Goal: Find specific page/section: Find specific page/section

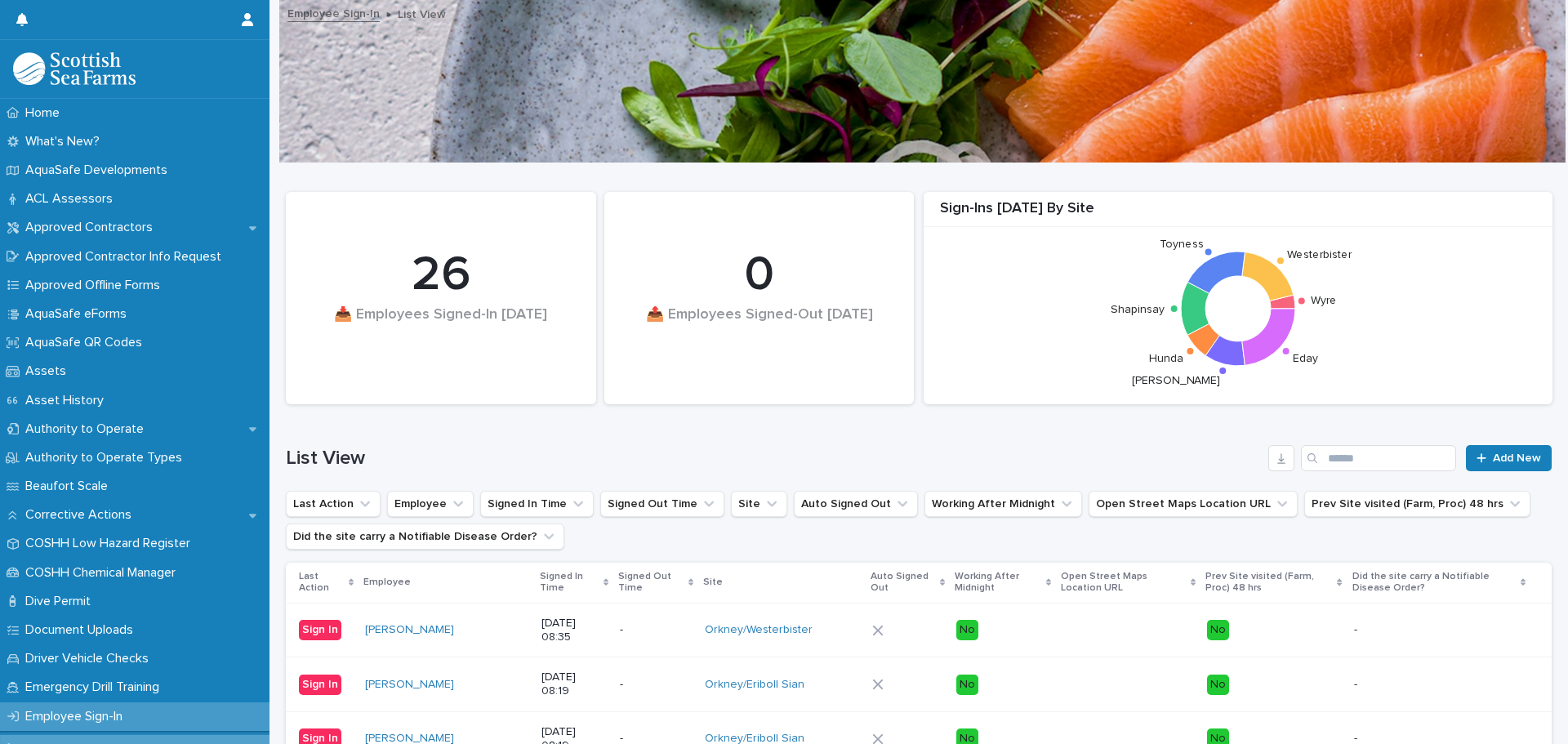
click at [1253, 567] on p "-" at bounding box center [1440, 684] width 172 height 14
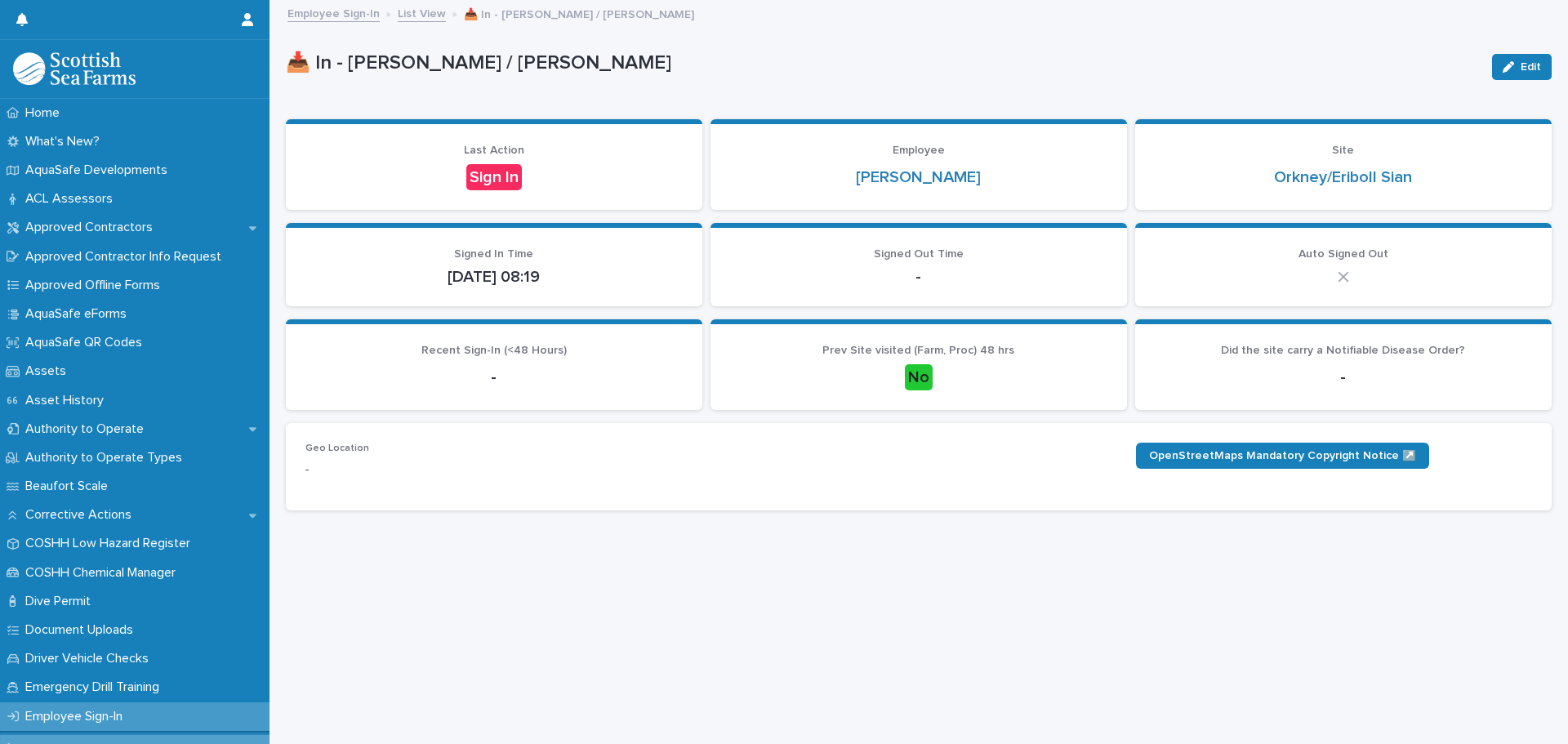
click at [344, 10] on link "Employee Sign-In" at bounding box center [334, 12] width 92 height 19
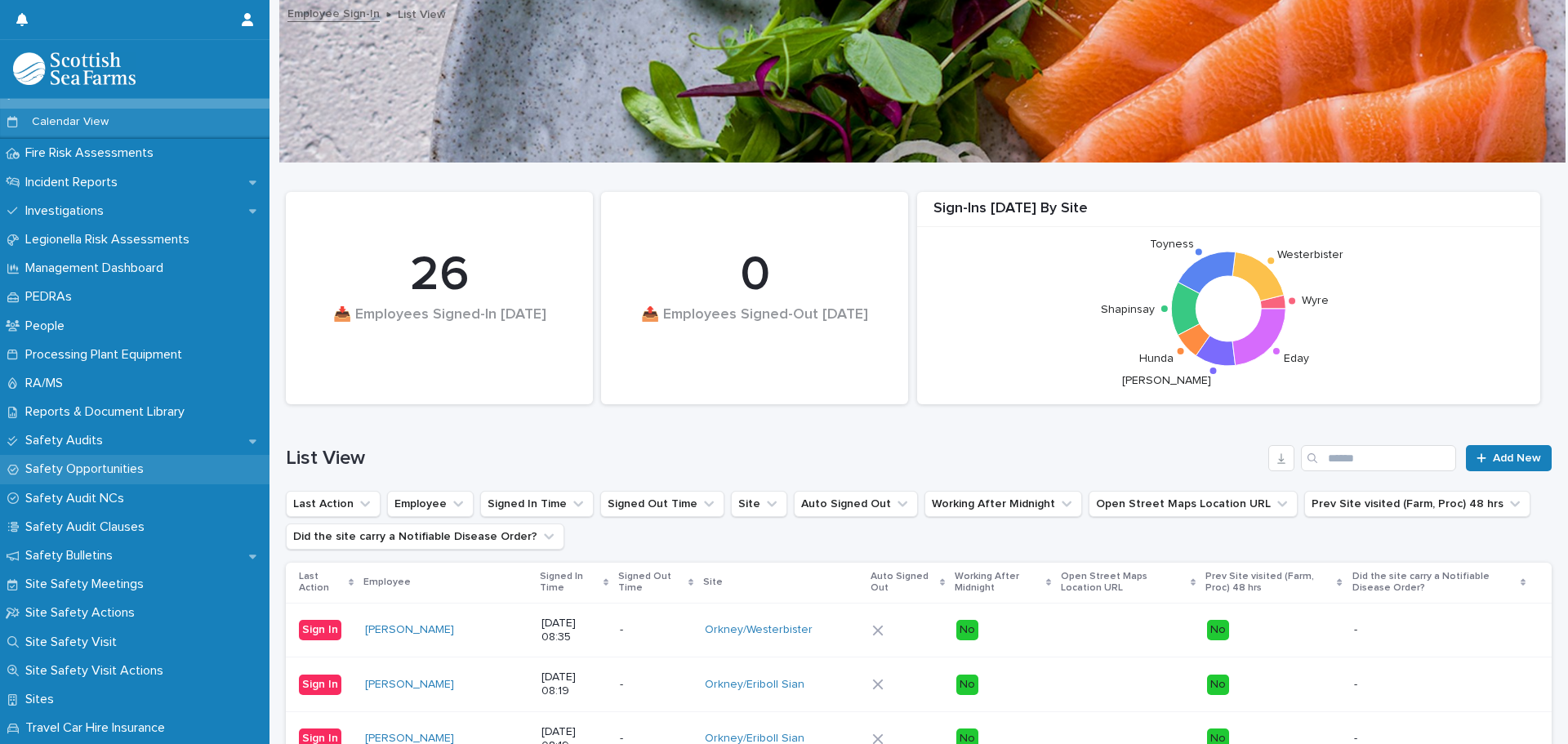
scroll to position [735, 0]
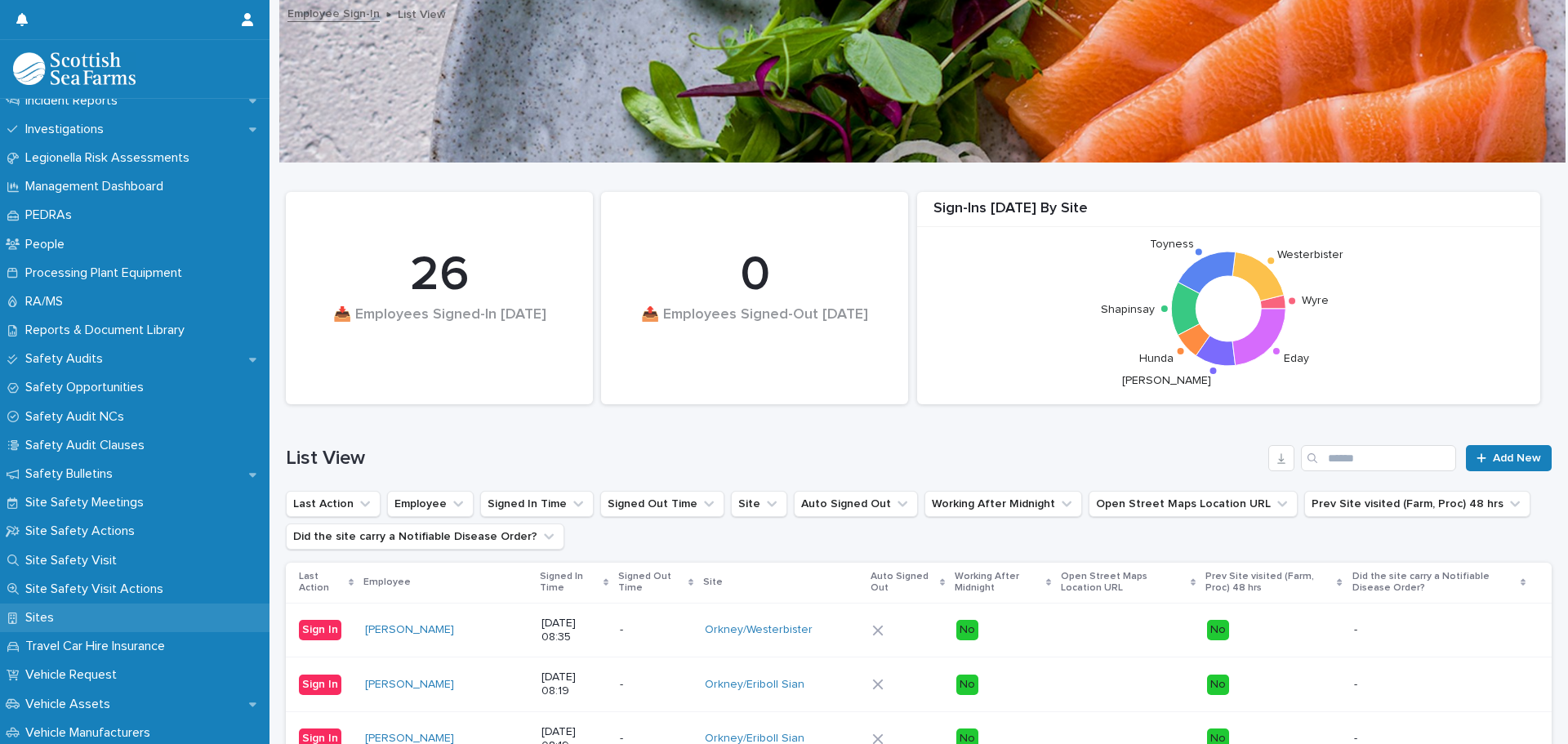
click at [35, 567] on p "Sites" at bounding box center [43, 617] width 48 height 16
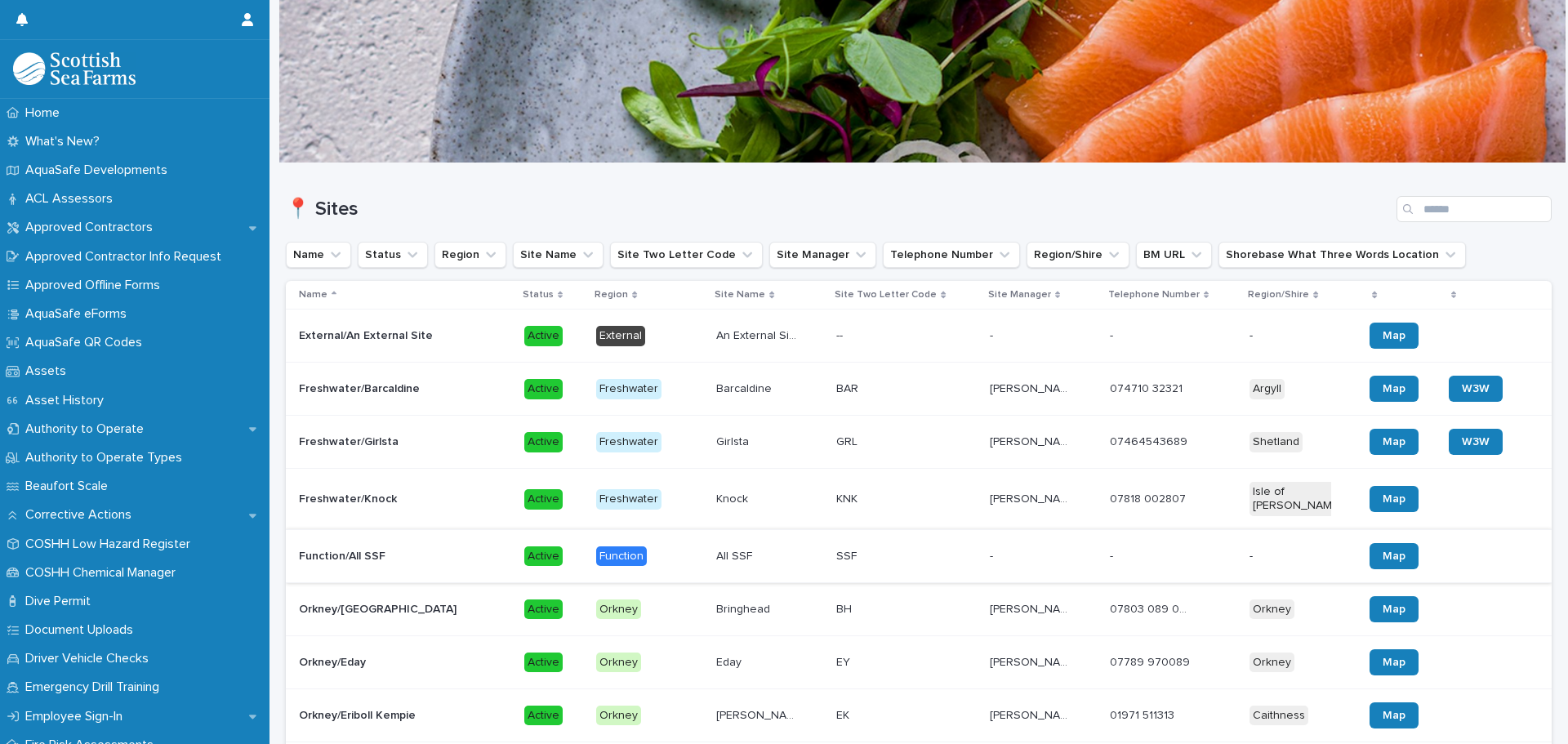
scroll to position [82, 0]
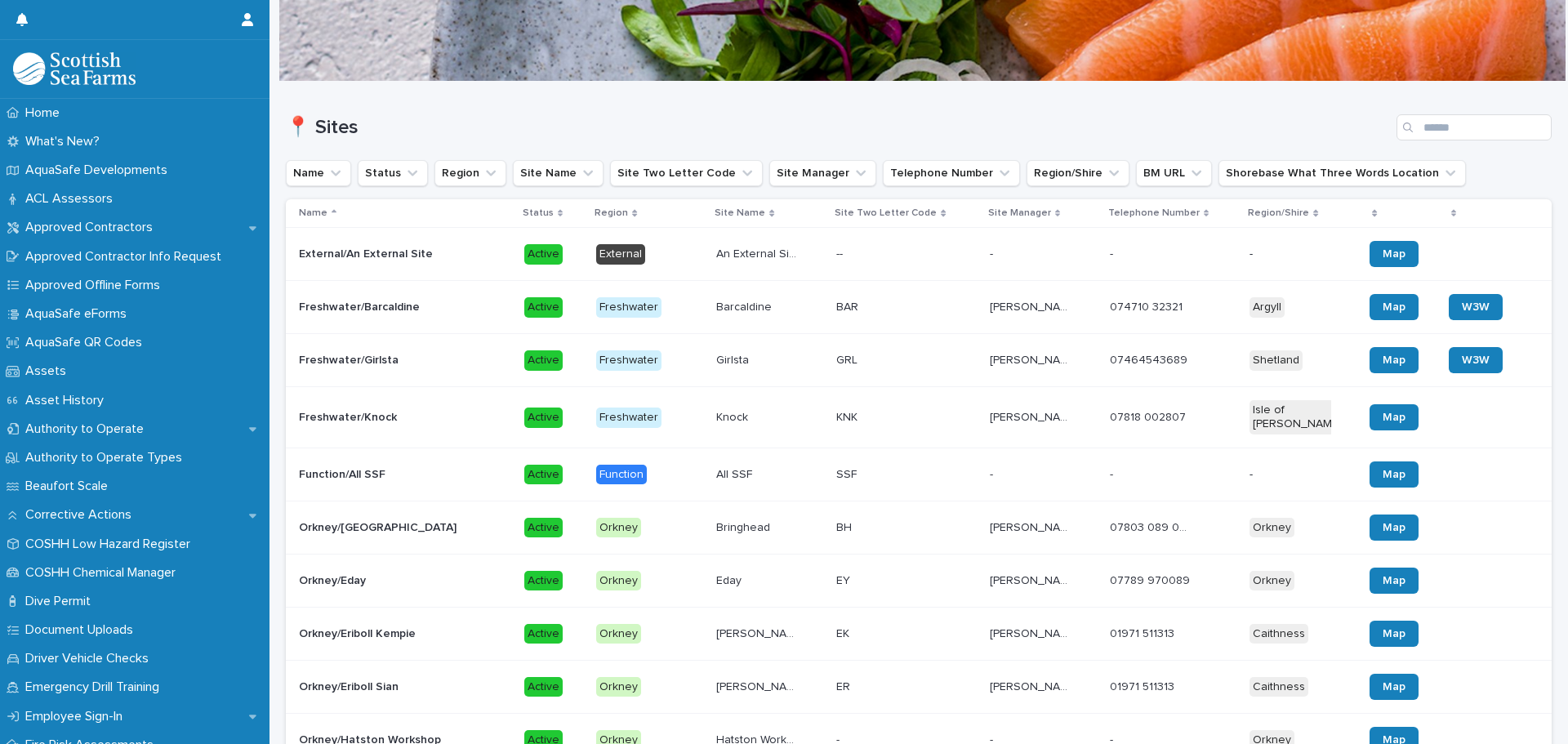
click at [347, 567] on p "Orkney/Eday" at bounding box center [334, 579] width 70 height 17
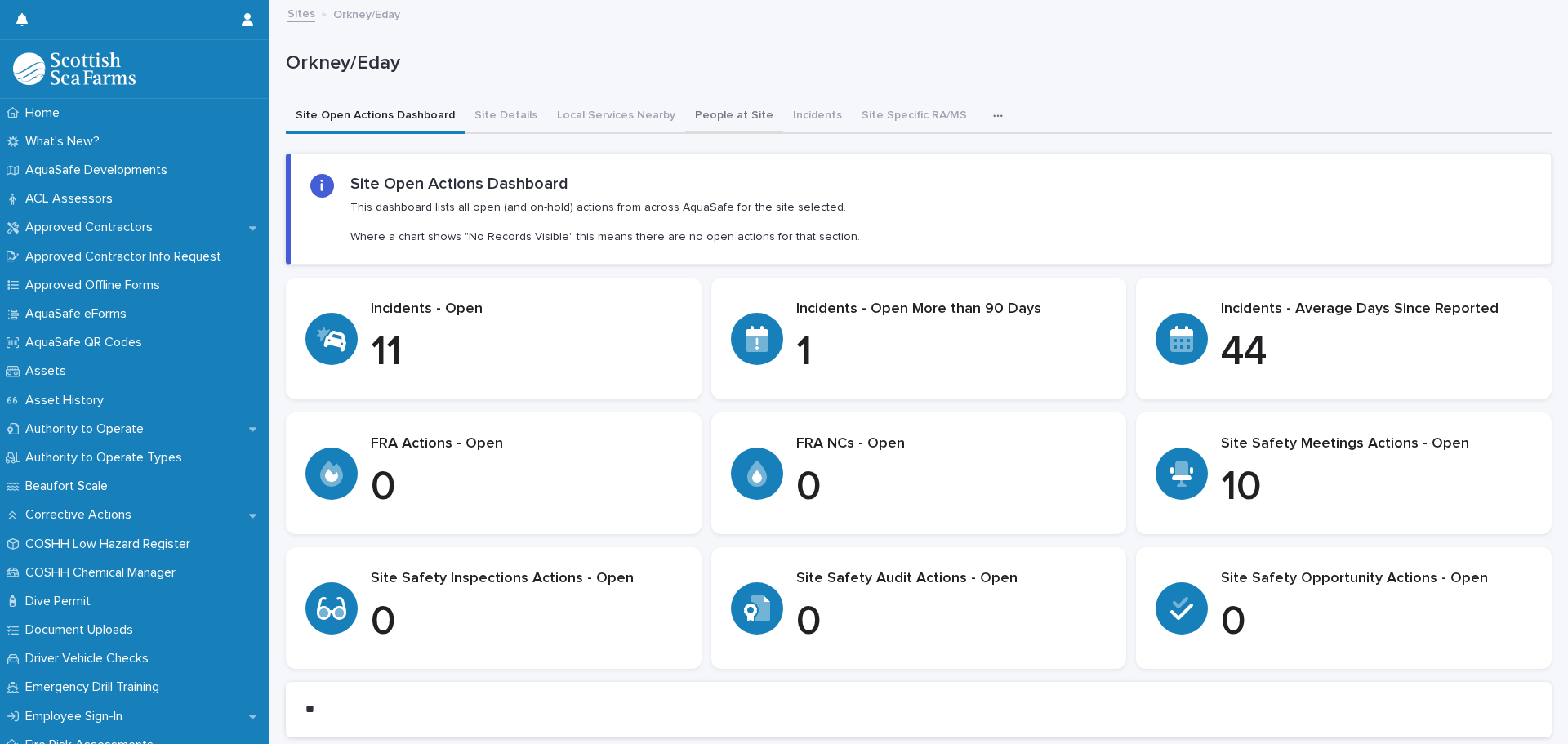
click at [716, 113] on button "People at Site" at bounding box center [734, 117] width 98 height 34
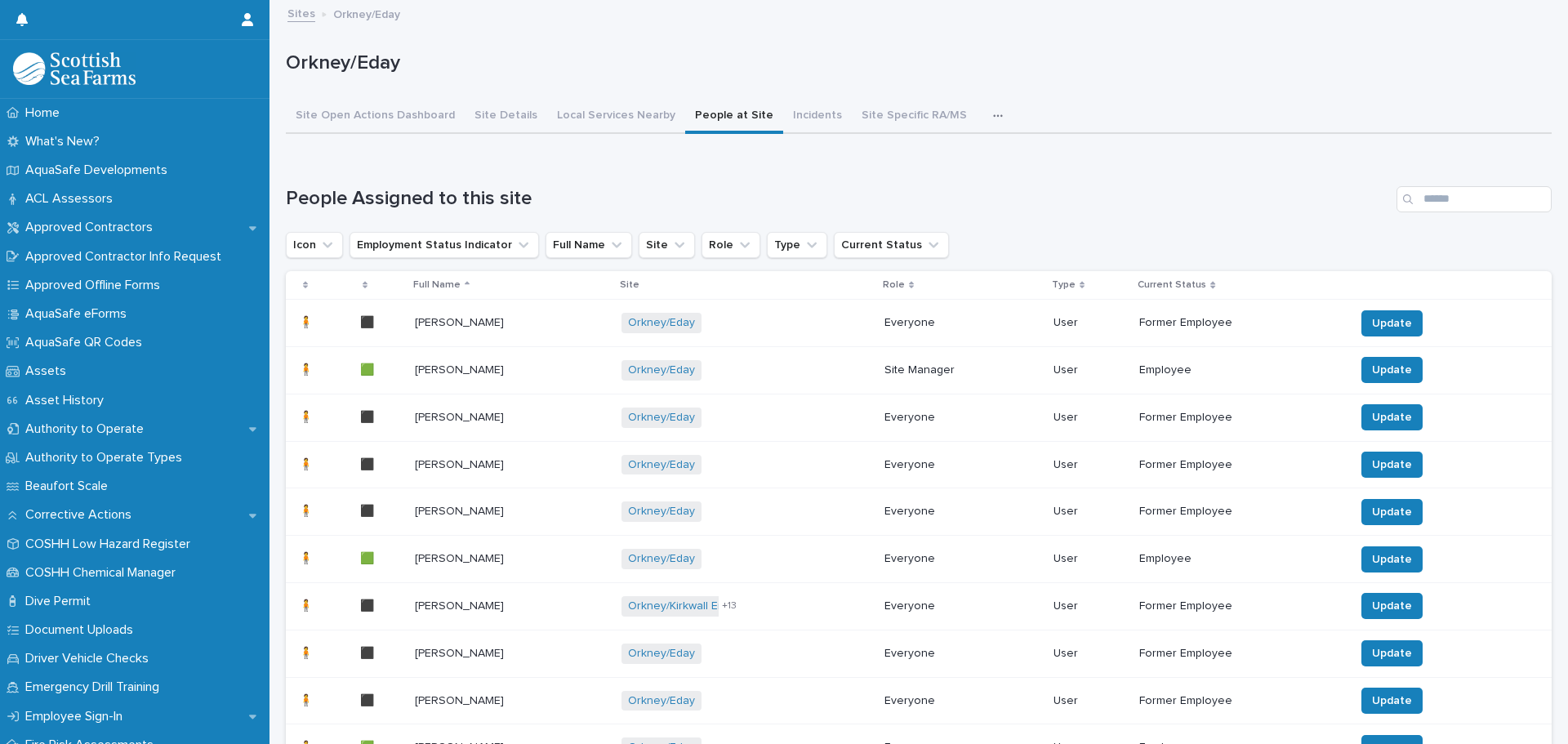
click at [993, 114] on icon "button" at bounding box center [998, 116] width 10 height 11
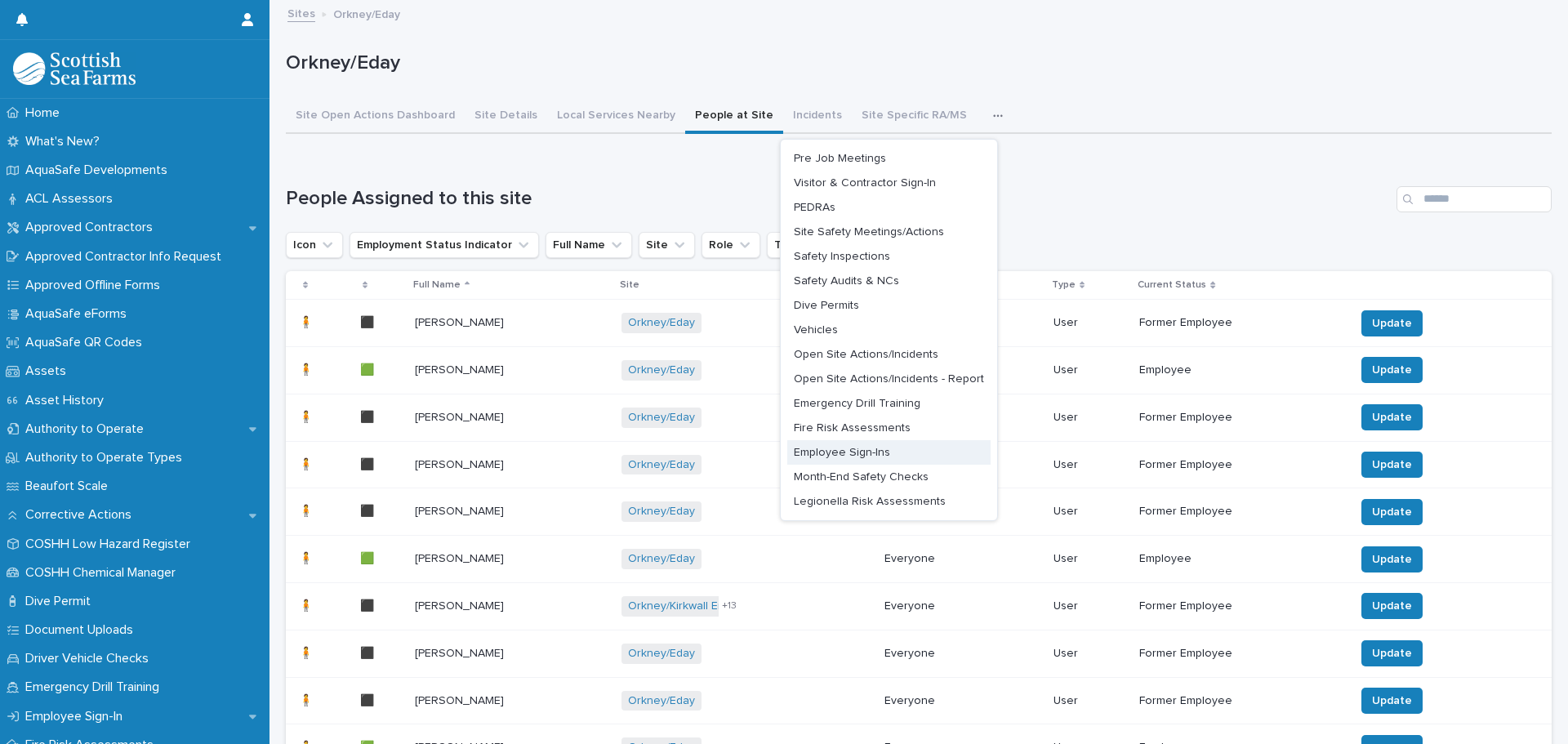
click at [865, 451] on span "Employee Sign-Ins" at bounding box center [842, 452] width 96 height 11
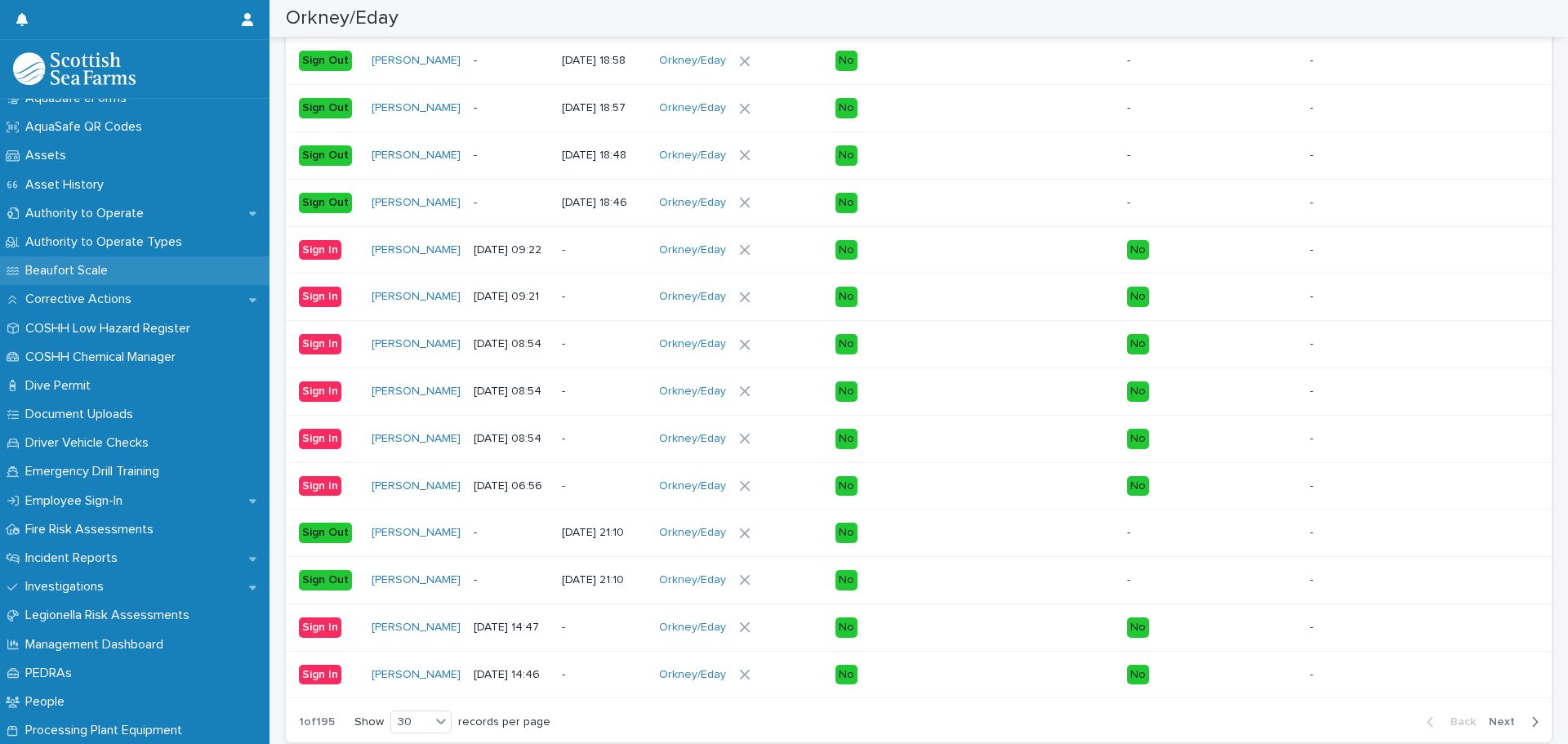
scroll to position [245, 0]
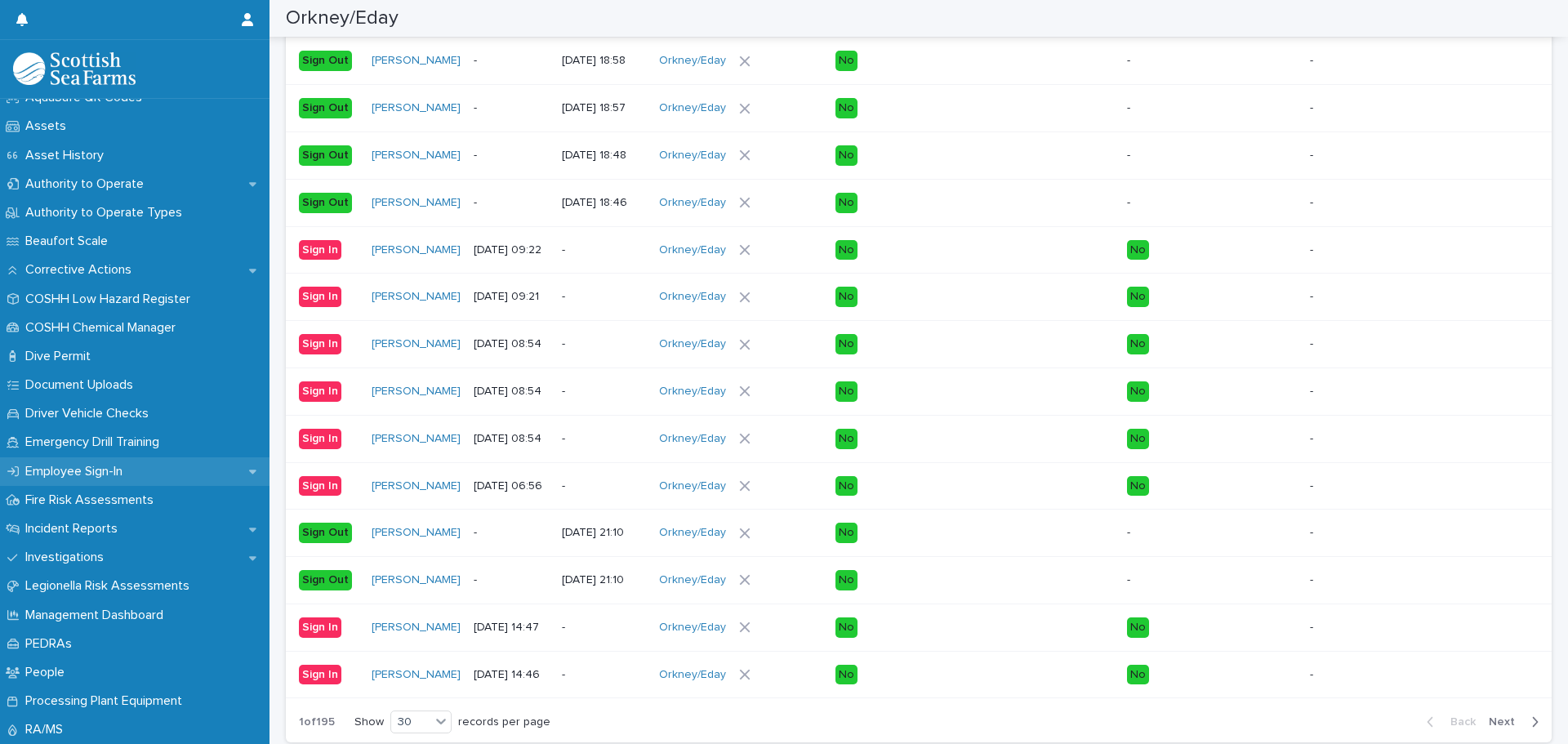
click at [109, 476] on p "Employee Sign-In" at bounding box center [77, 471] width 117 height 16
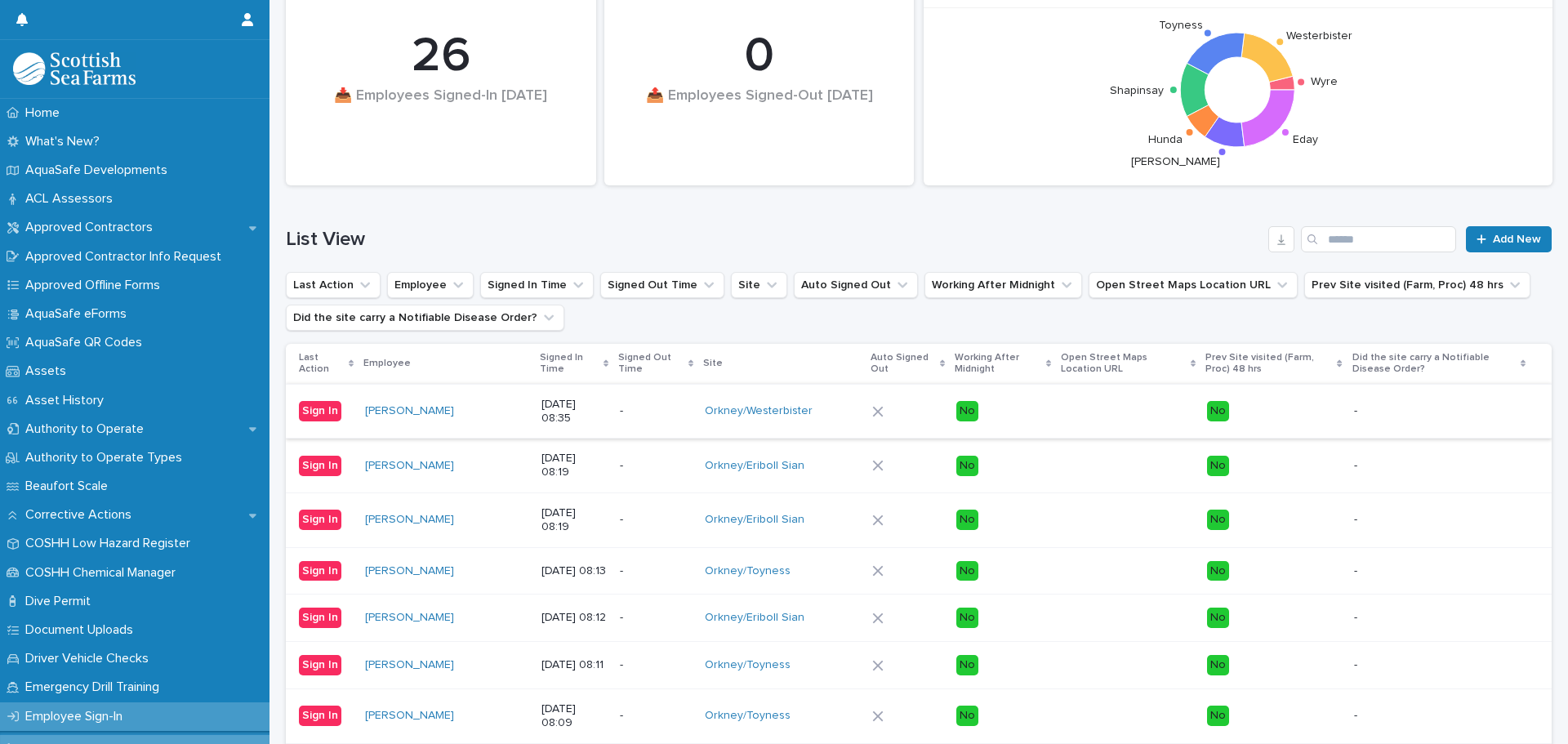
scroll to position [245, 0]
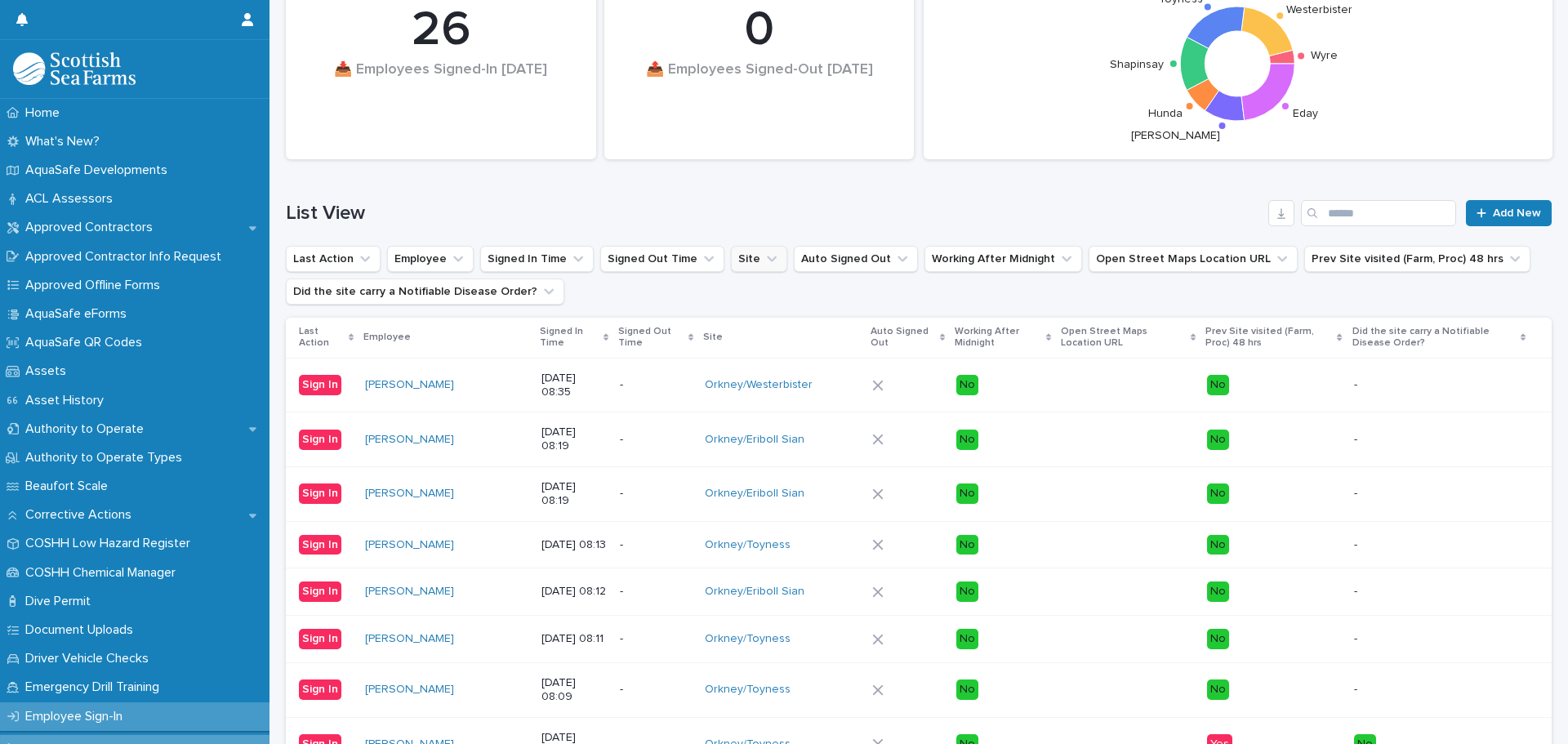
click at [764, 261] on icon "Site" at bounding box center [772, 259] width 16 height 16
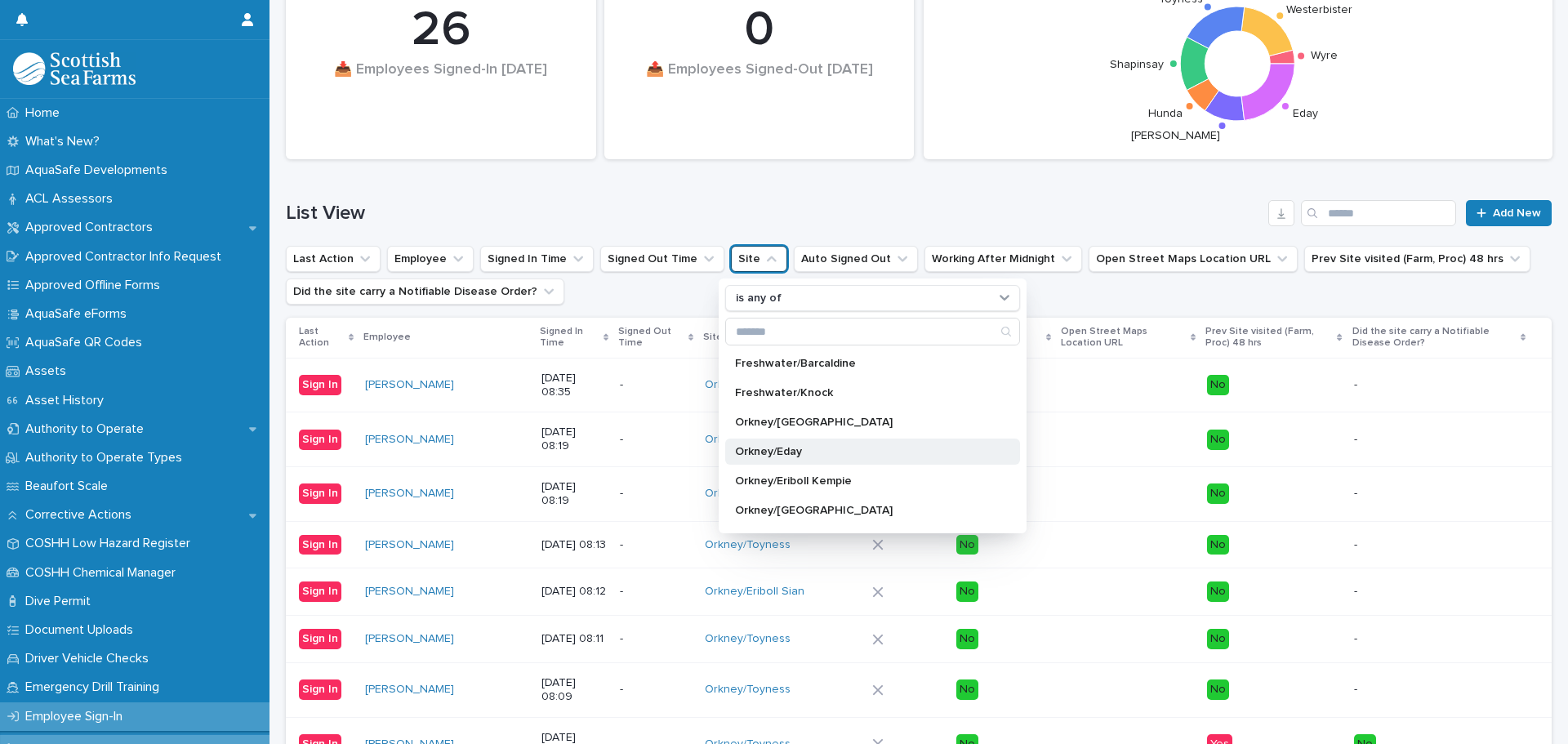
click at [791, 453] on p "Orkney/Eday" at bounding box center [864, 451] width 259 height 11
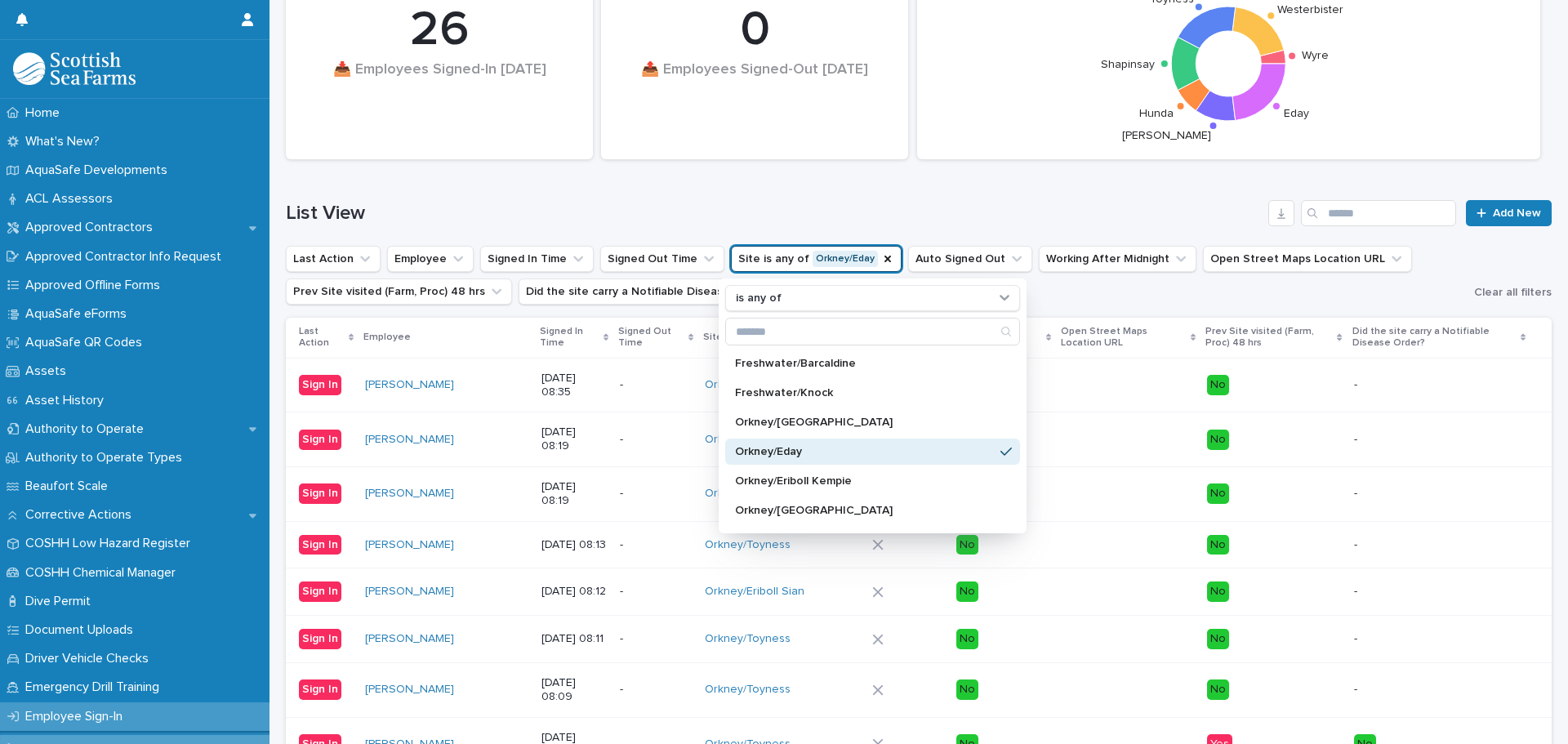
click at [584, 204] on h1 "List View" at bounding box center [774, 213] width 976 height 24
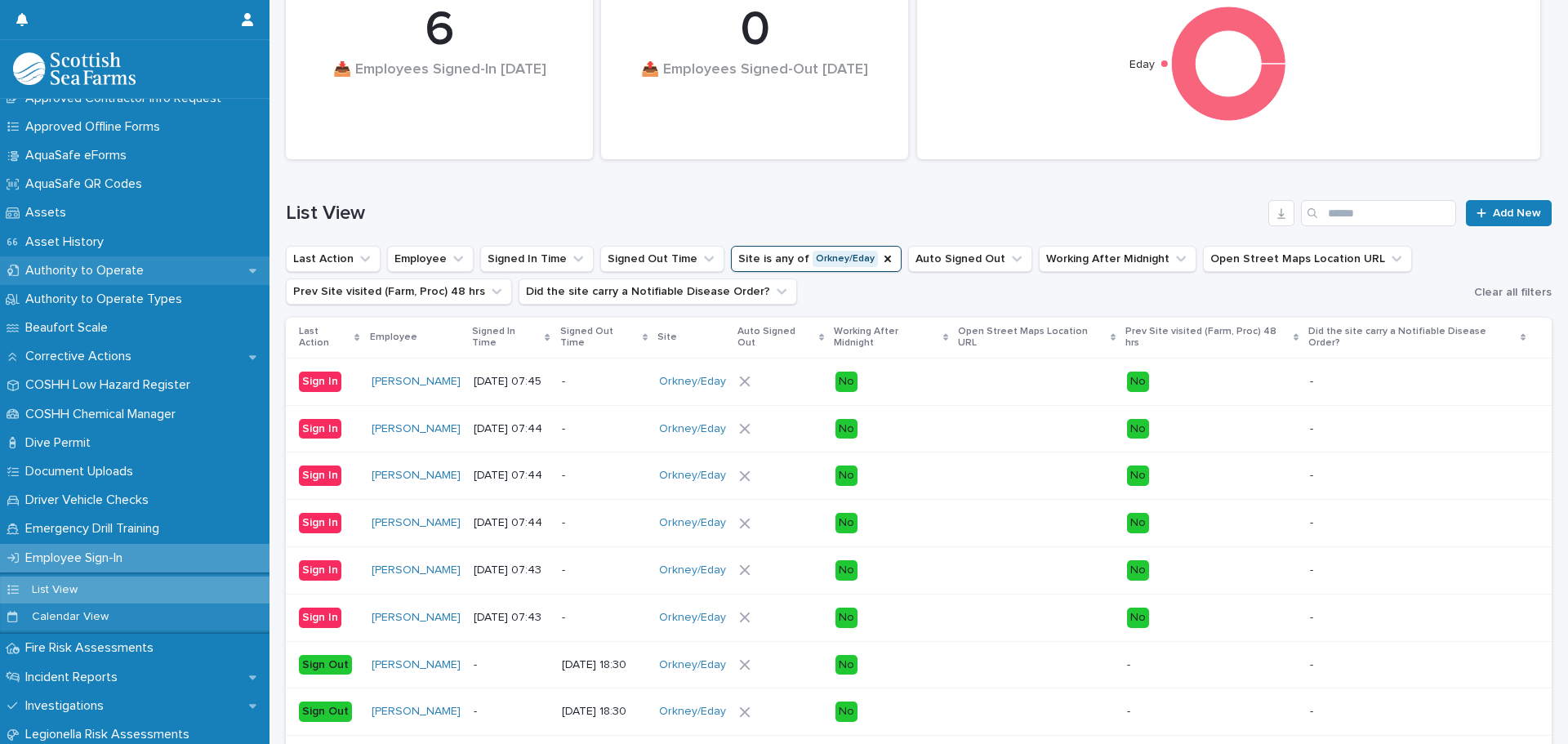
scroll to position [164, 0]
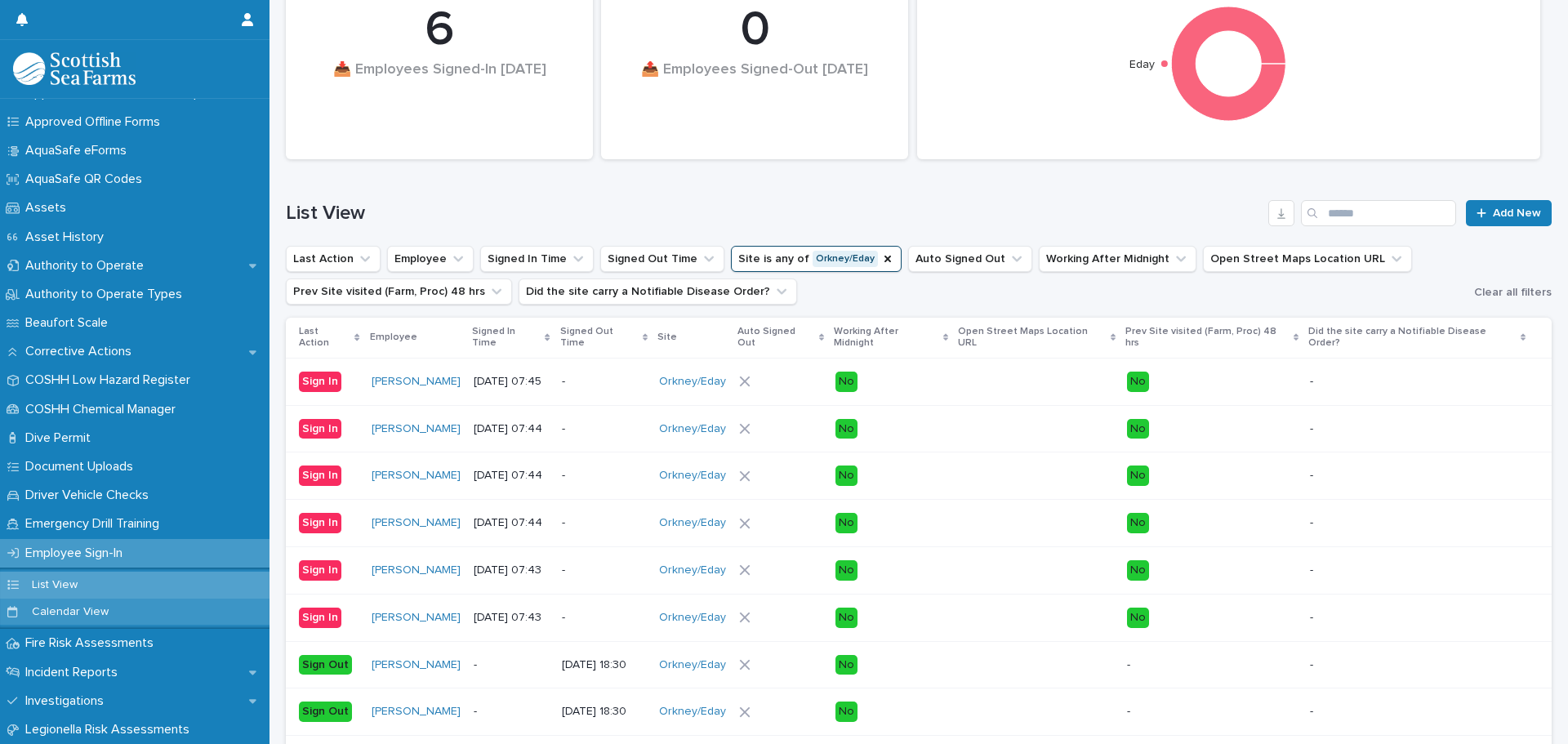
click at [63, 567] on p "Calendar View" at bounding box center [70, 612] width 103 height 14
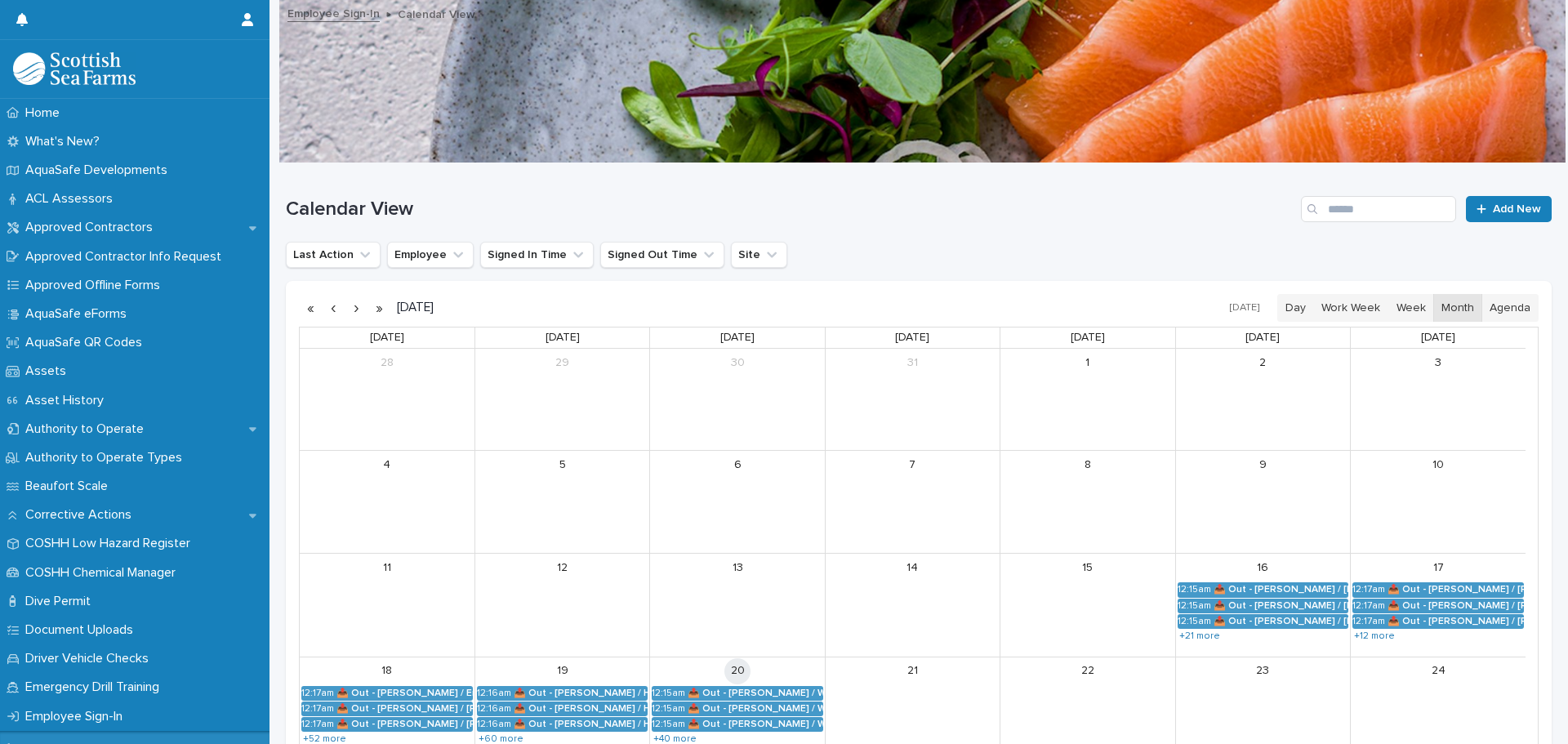
scroll to position [82, 0]
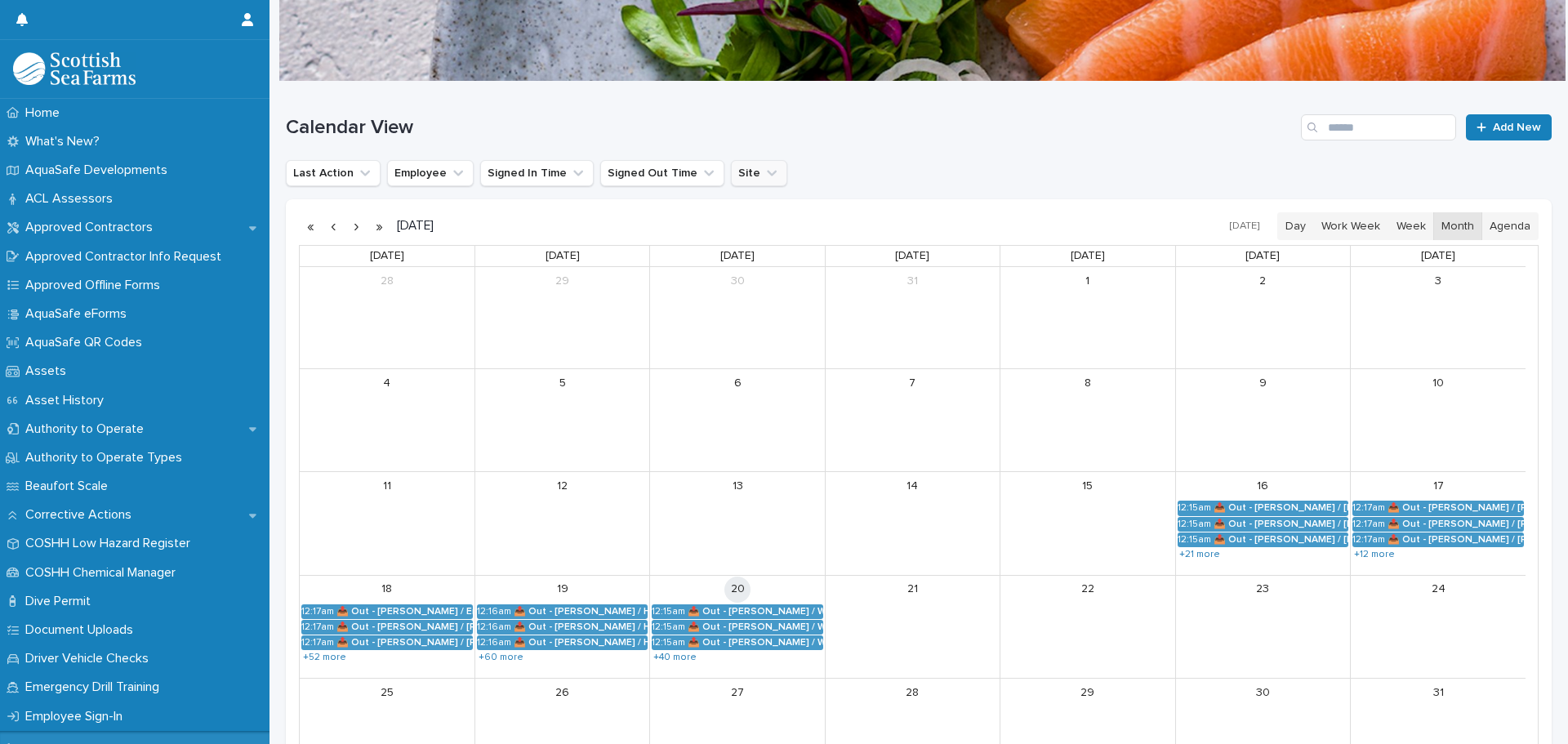
click at [739, 173] on button "Site" at bounding box center [759, 173] width 56 height 26
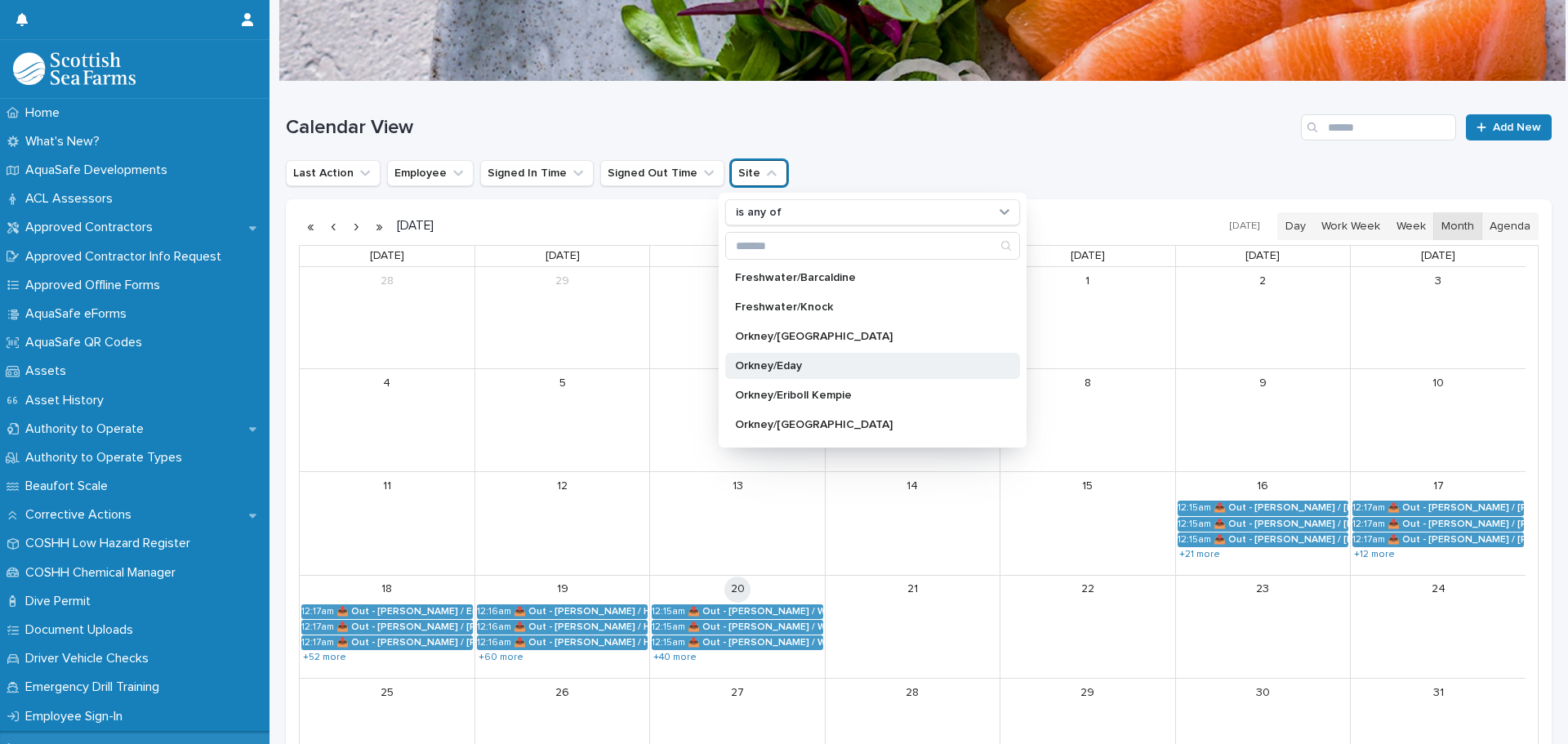
click at [774, 357] on div "Orkney/Eday" at bounding box center [872, 365] width 295 height 26
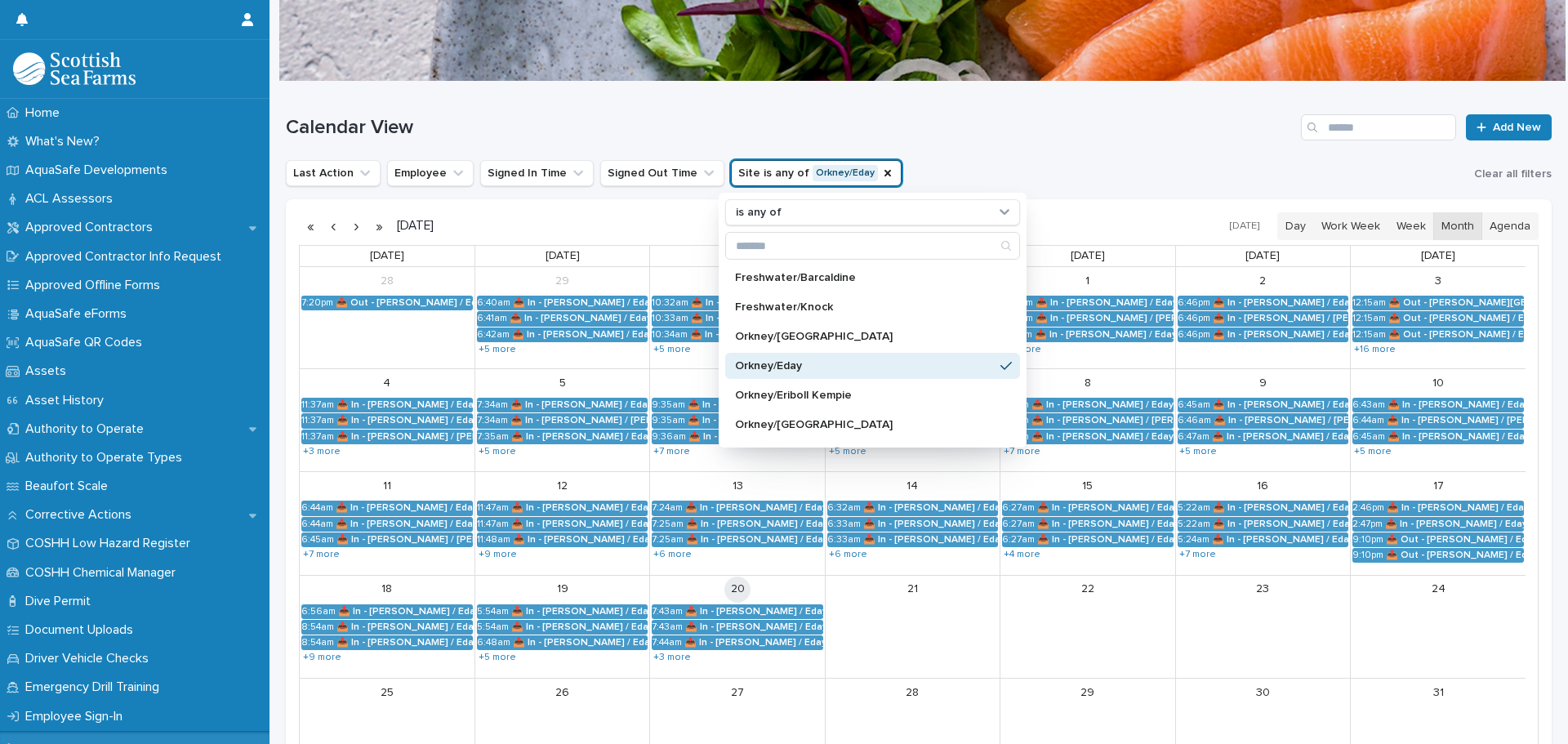
click at [964, 108] on div "Calendar View Add New" at bounding box center [919, 121] width 1266 height 78
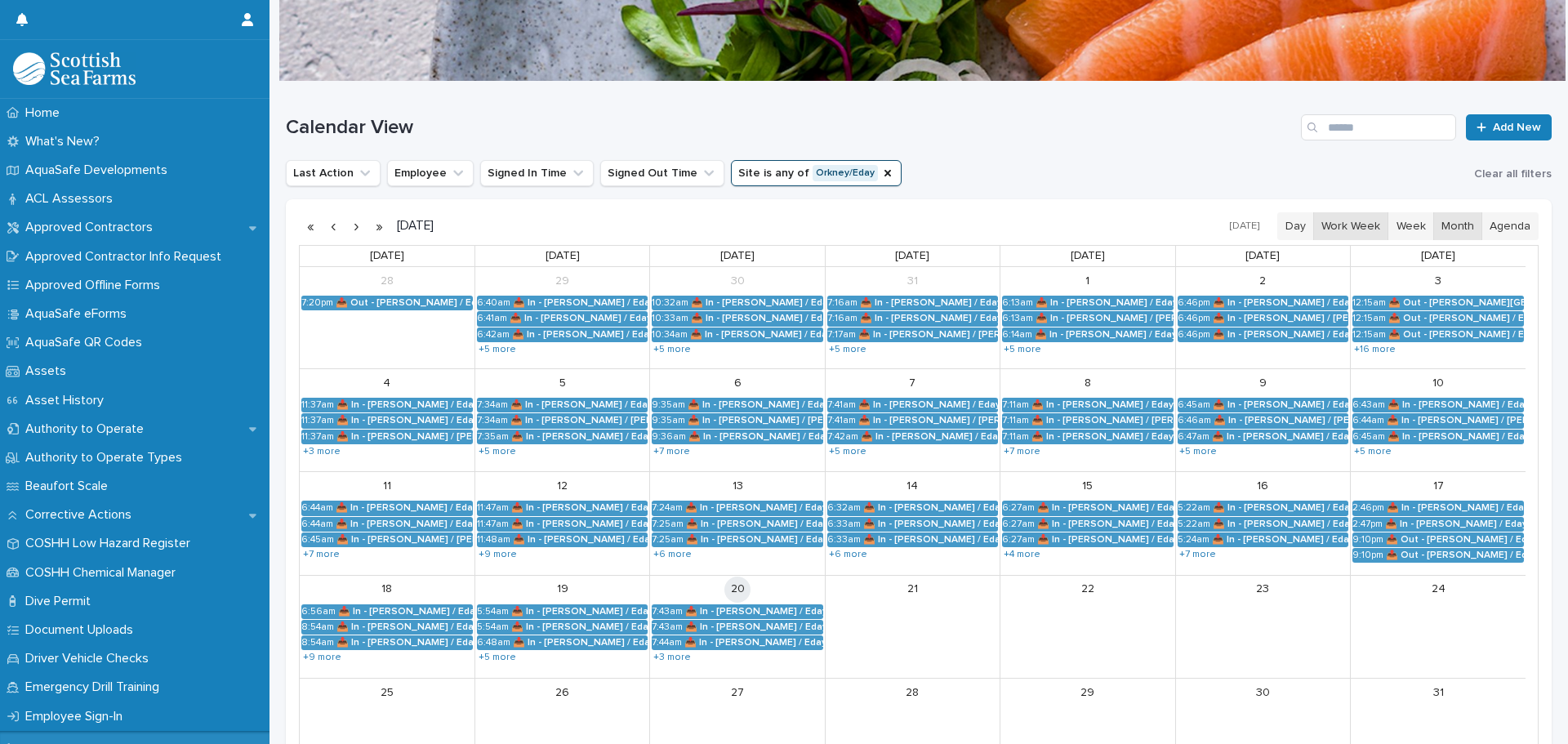
click at [1253, 231] on button "Work Week" at bounding box center [1351, 226] width 75 height 28
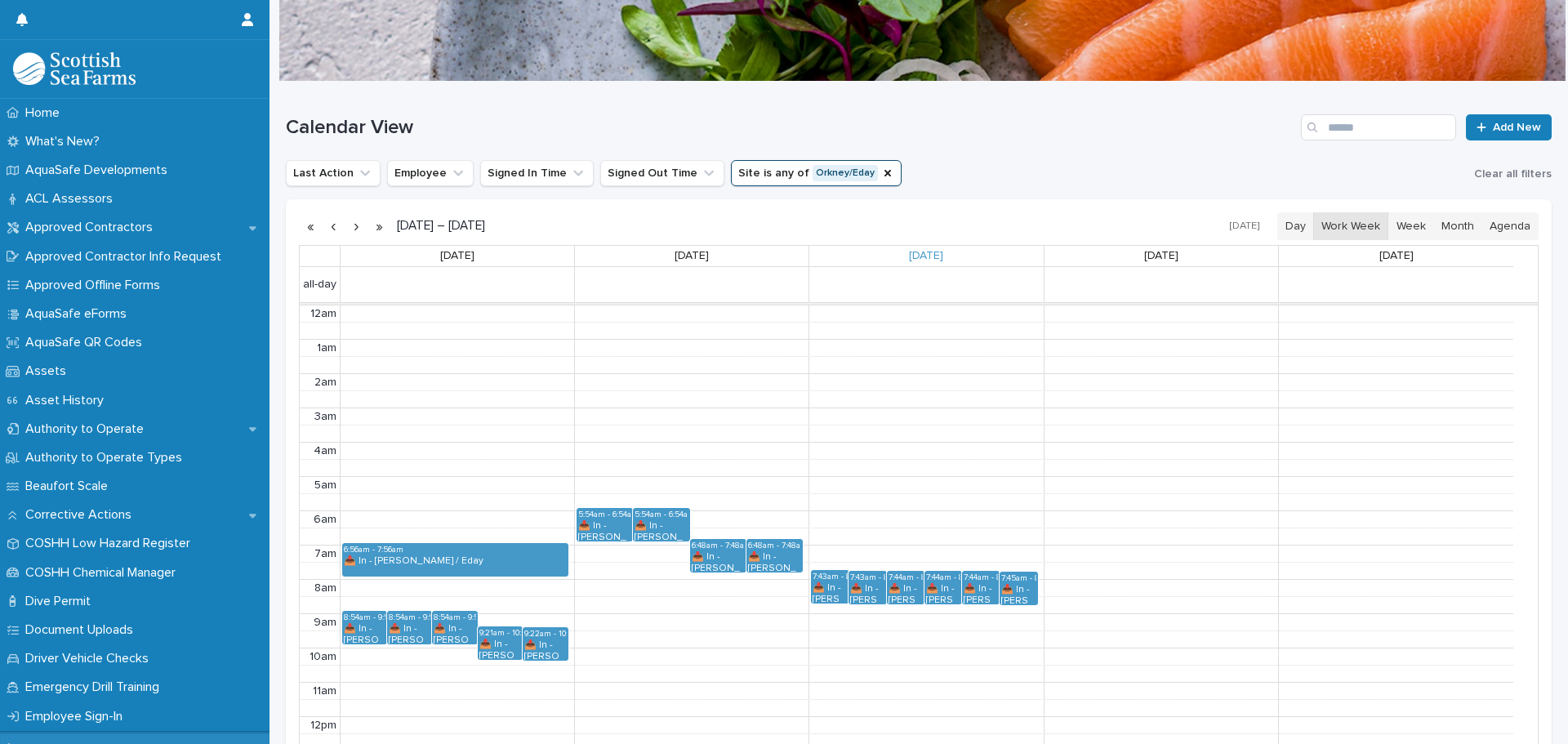
scroll to position [207, 0]
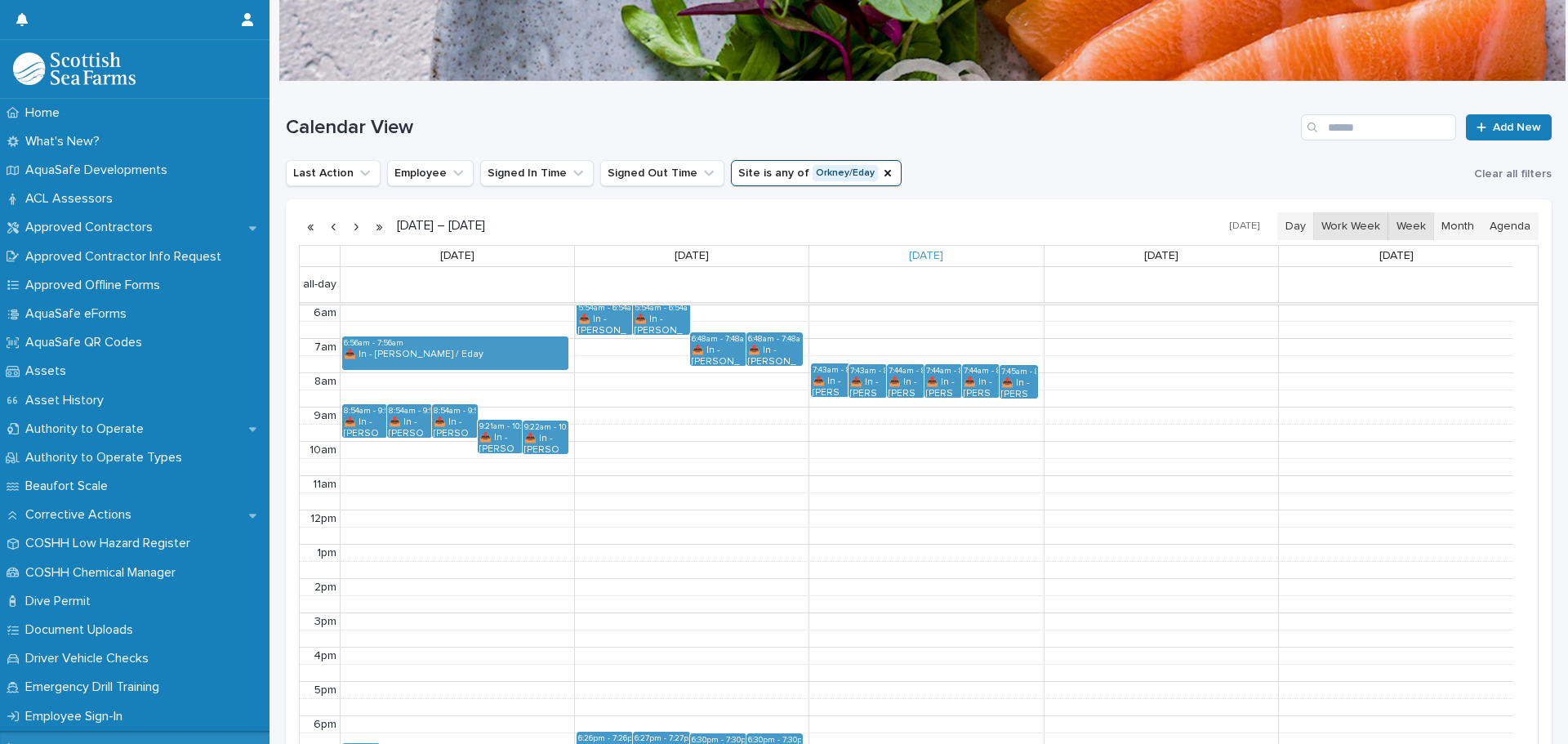
click at [1253, 226] on button "Week" at bounding box center [1410, 226] width 46 height 28
